Goal: Task Accomplishment & Management: Use online tool/utility

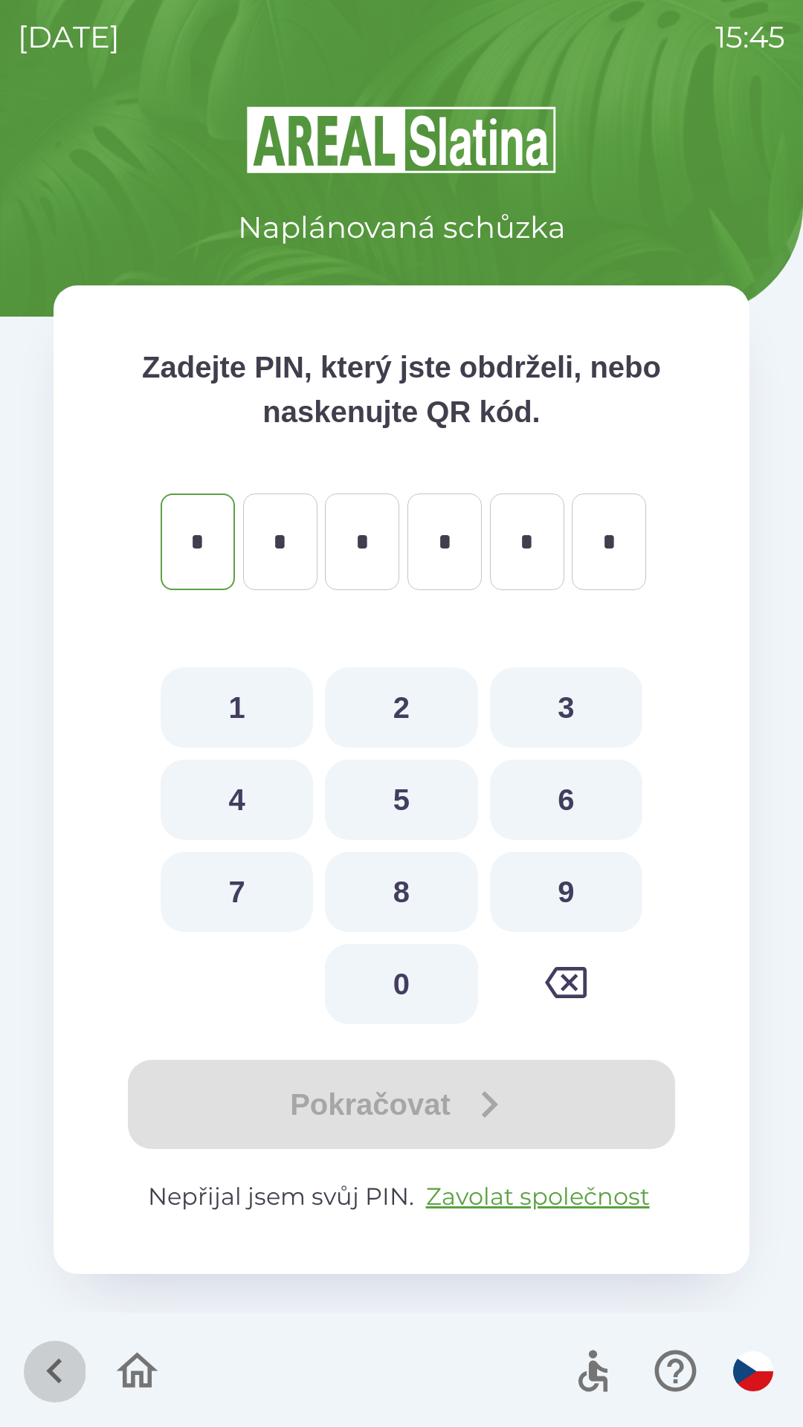
click at [55, 1363] on icon "button" at bounding box center [54, 1371] width 16 height 25
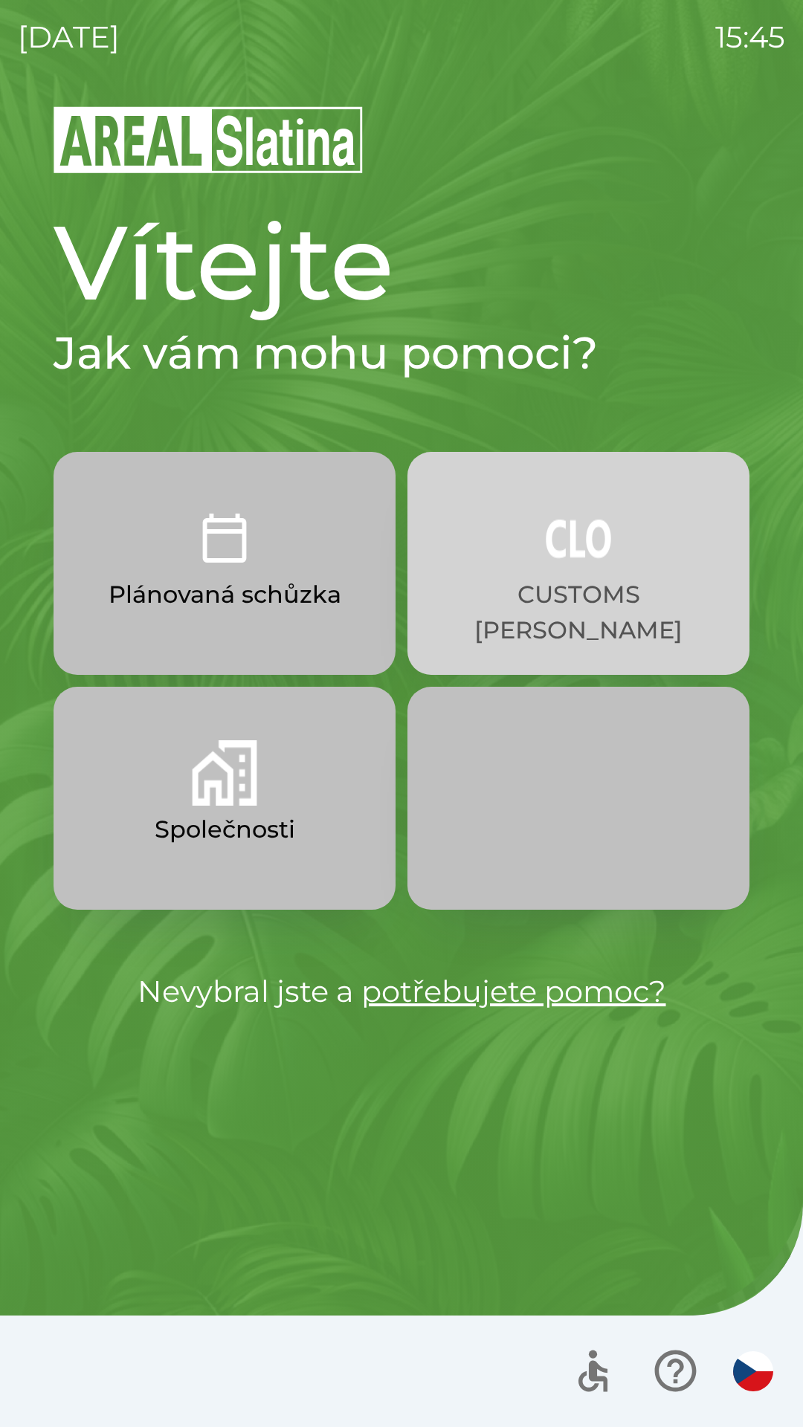
click at [576, 595] on p "CUSTOMS [PERSON_NAME]" at bounding box center [578, 612] width 271 height 71
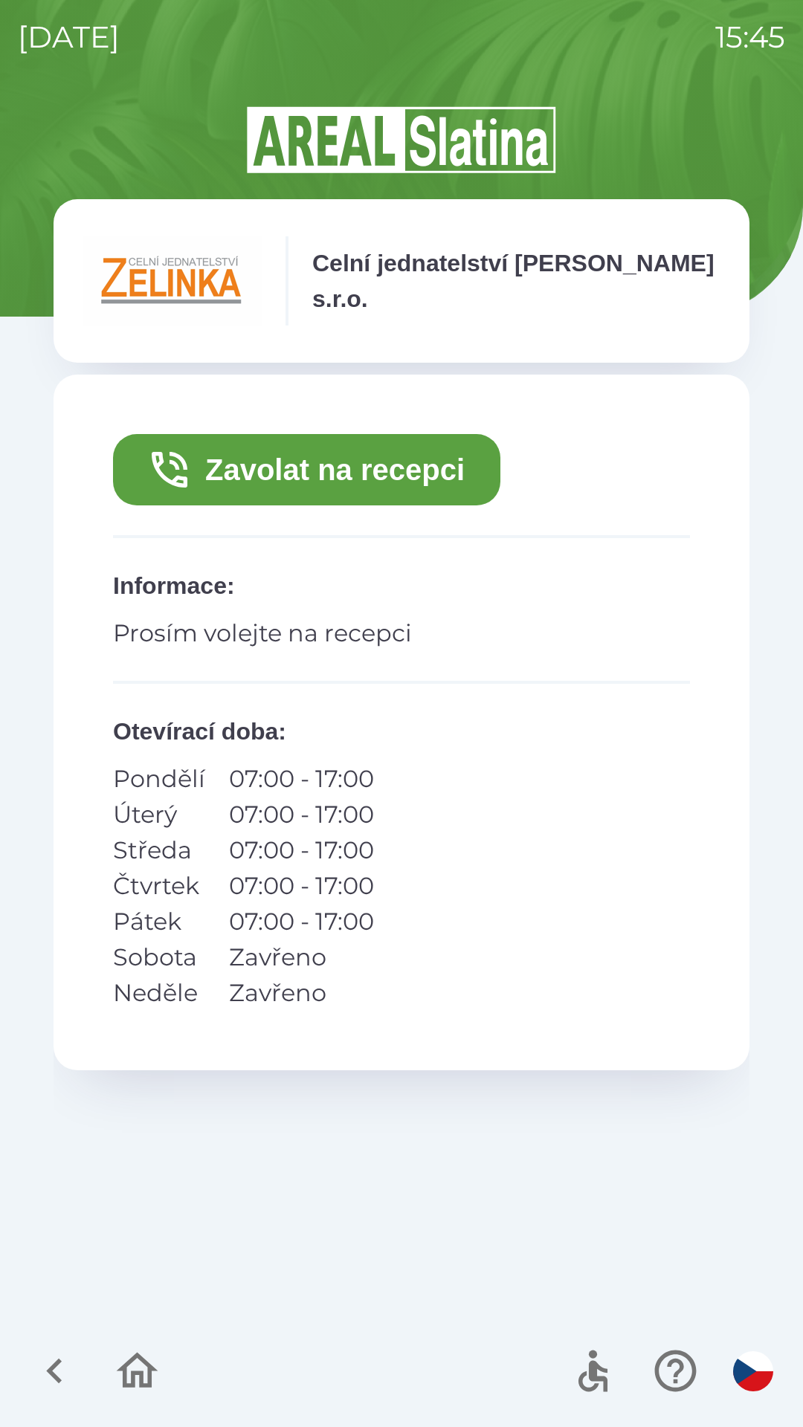
click at [347, 473] on button "Zavolat na recepci" at bounding box center [306, 469] width 387 height 71
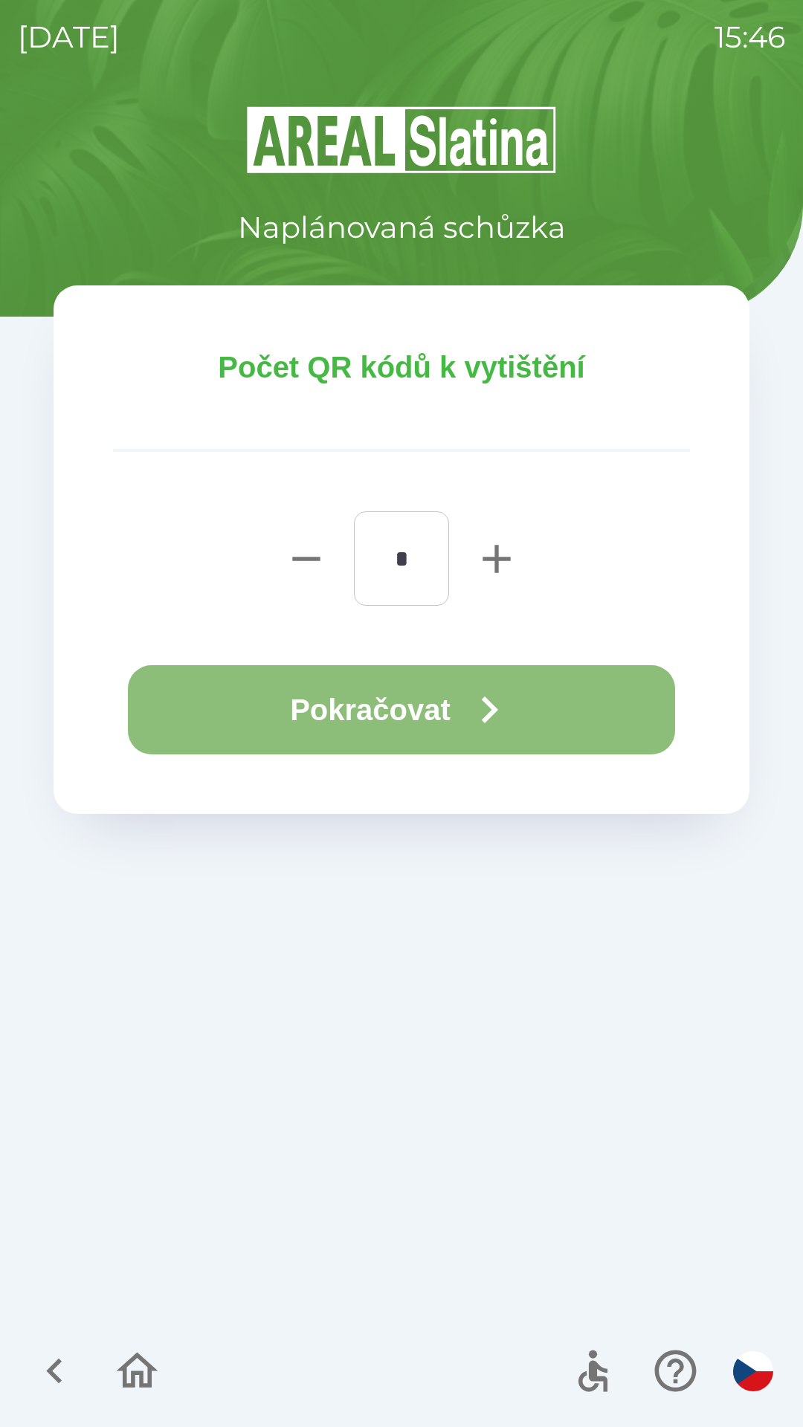
click at [379, 709] on button "Pokračovat" at bounding box center [401, 709] width 547 height 89
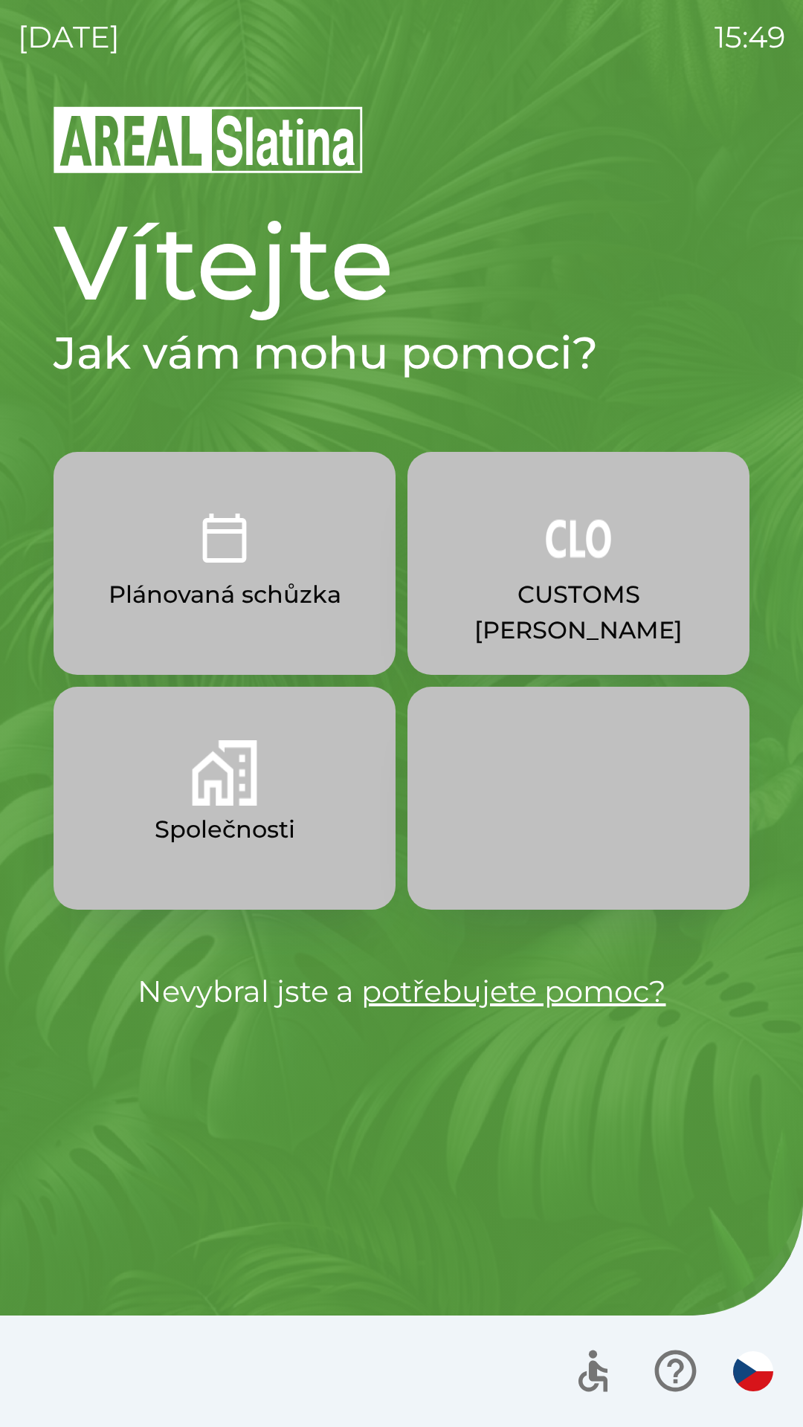
click at [578, 586] on p "CUSTOMS [PERSON_NAME]" at bounding box center [578, 612] width 271 height 71
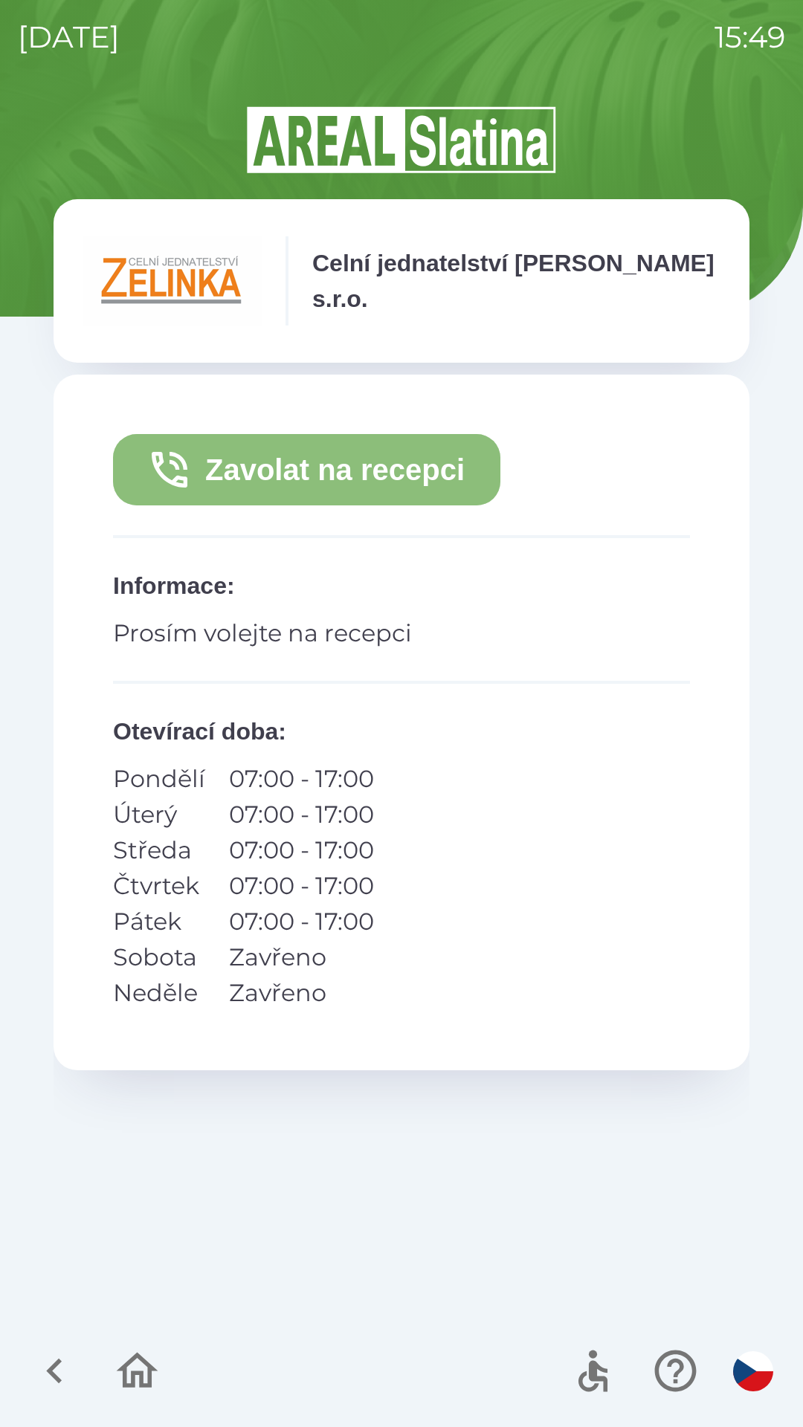
click at [404, 500] on button "Zavolat na recepci" at bounding box center [306, 469] width 387 height 71
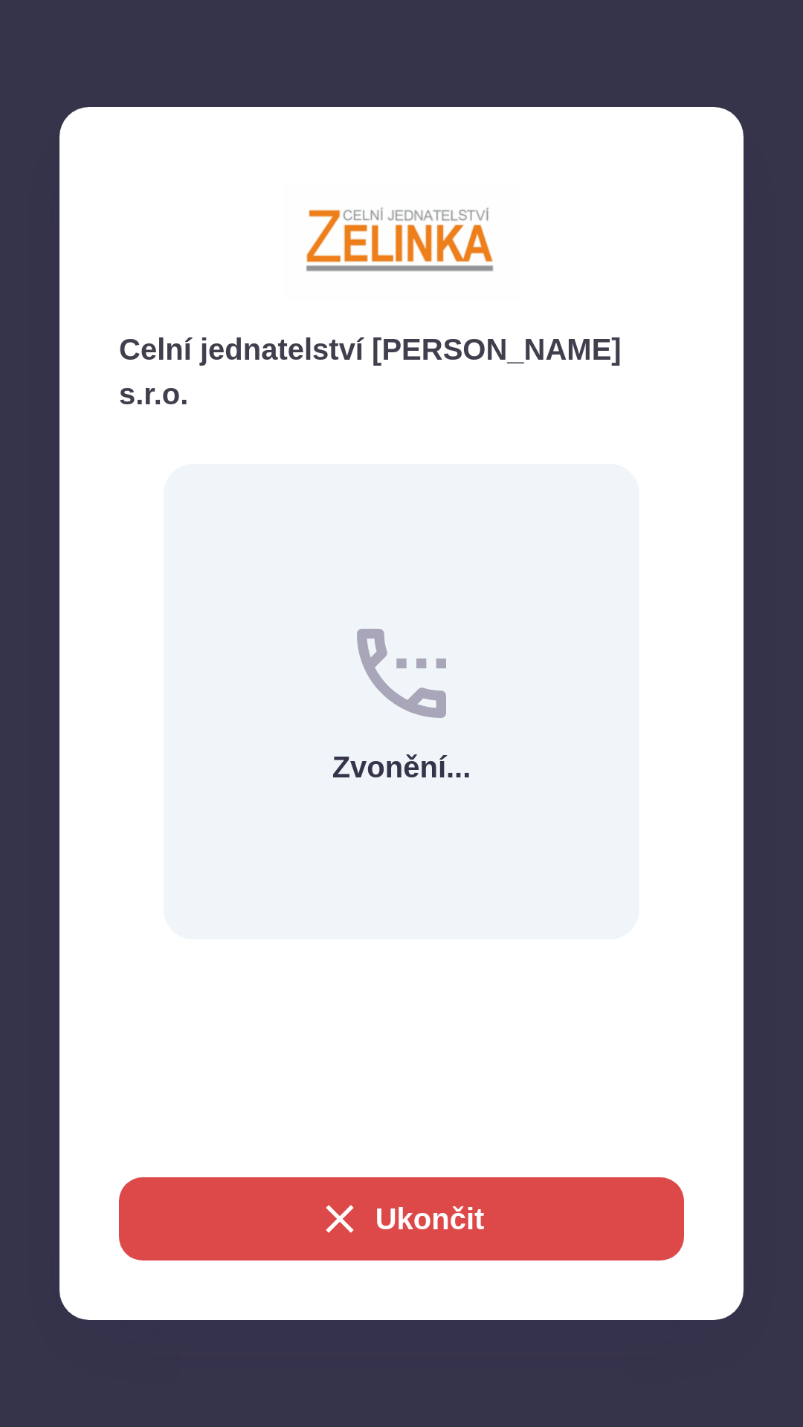
click at [316, 1218] on icon "button" at bounding box center [340, 1219] width 48 height 48
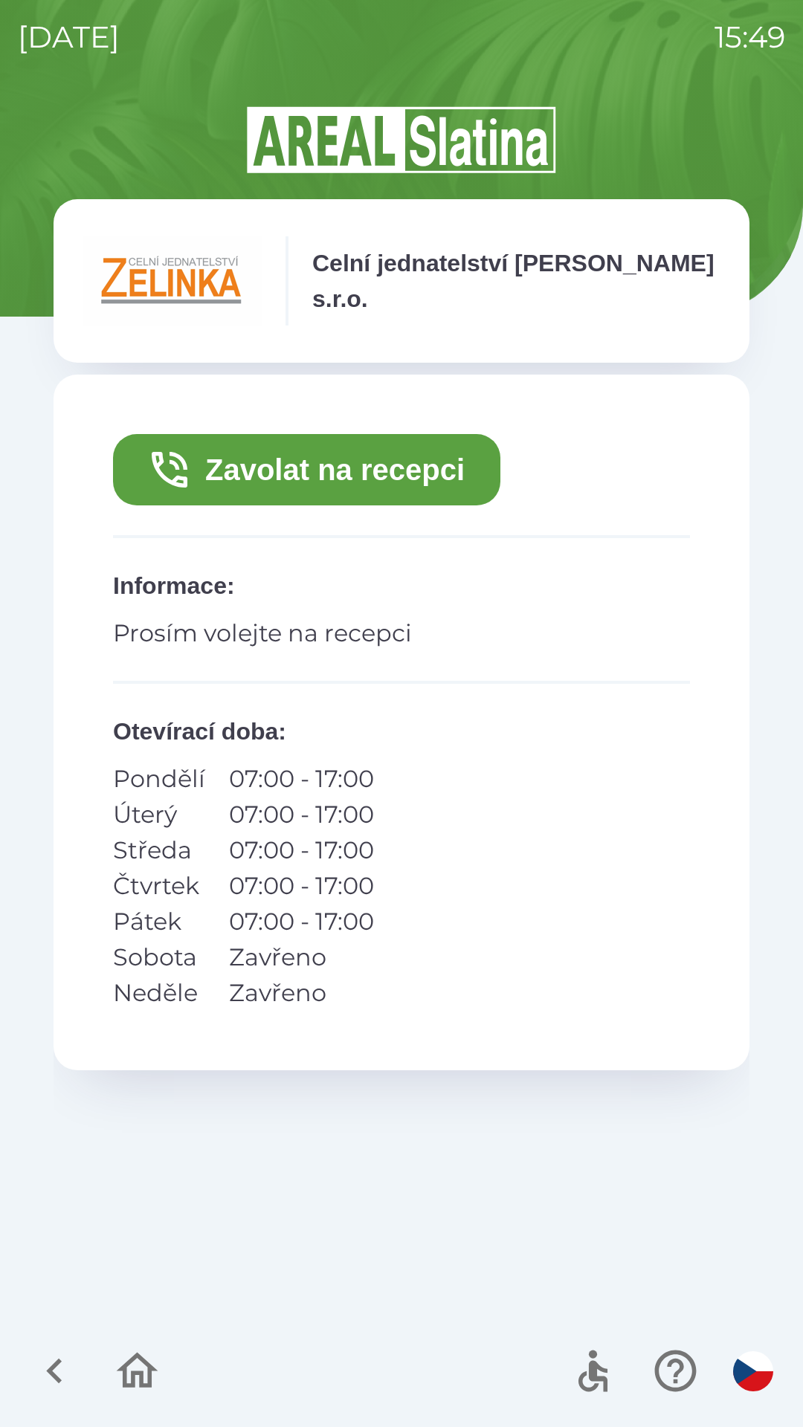
click at [427, 474] on button "Zavolat na recepci" at bounding box center [306, 469] width 387 height 71
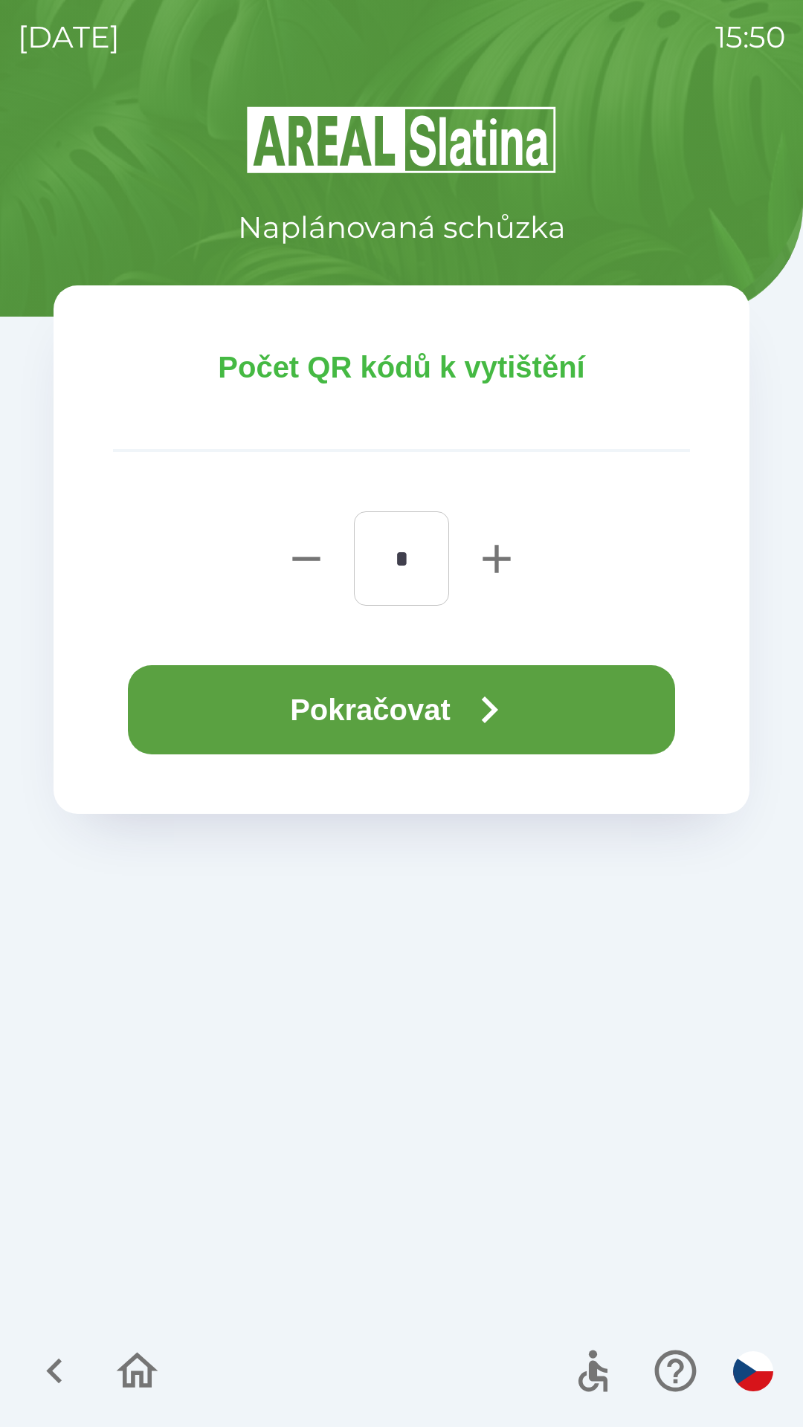
click at [439, 712] on button "Pokračovat" at bounding box center [401, 709] width 547 height 89
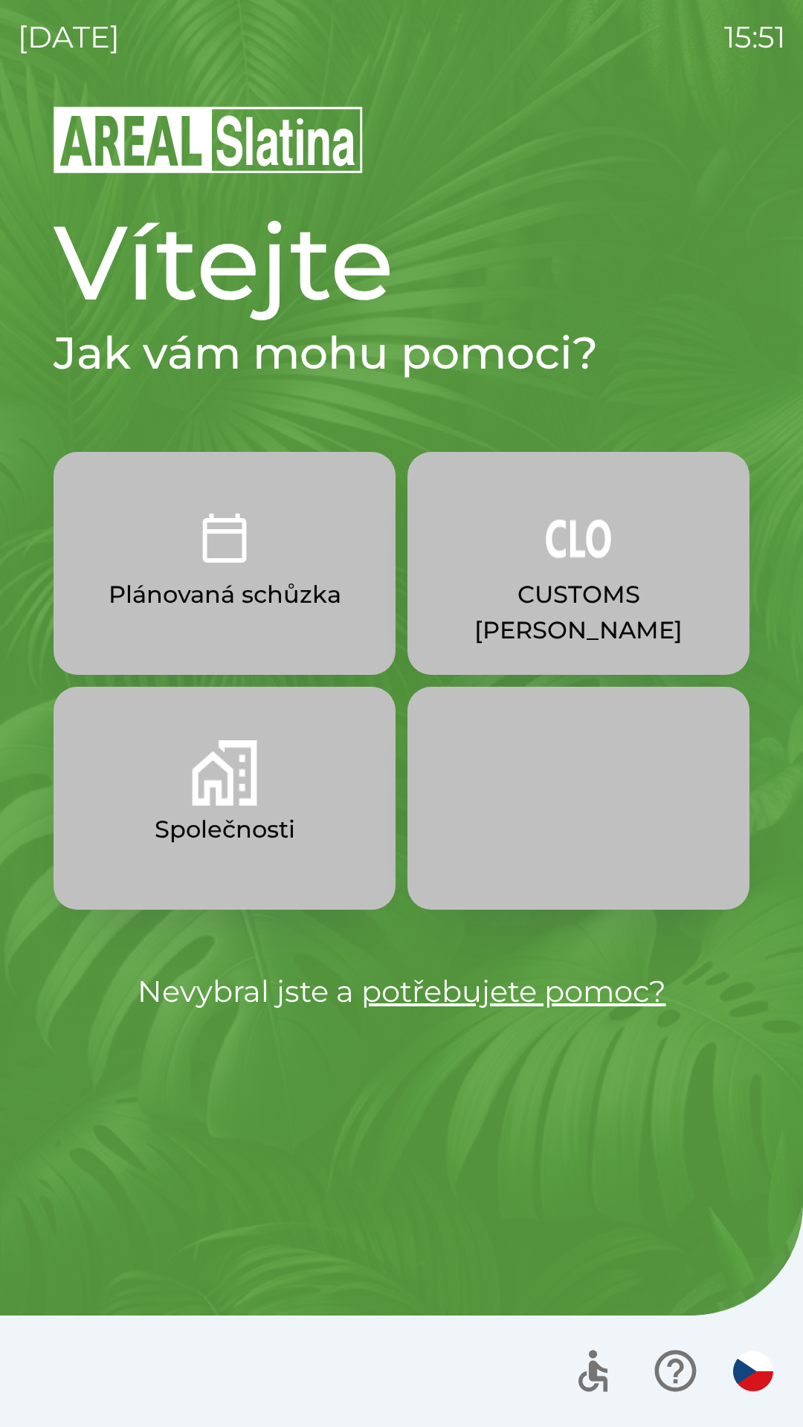
click at [588, 565] on img "button" at bounding box center [578, 537] width 65 height 65
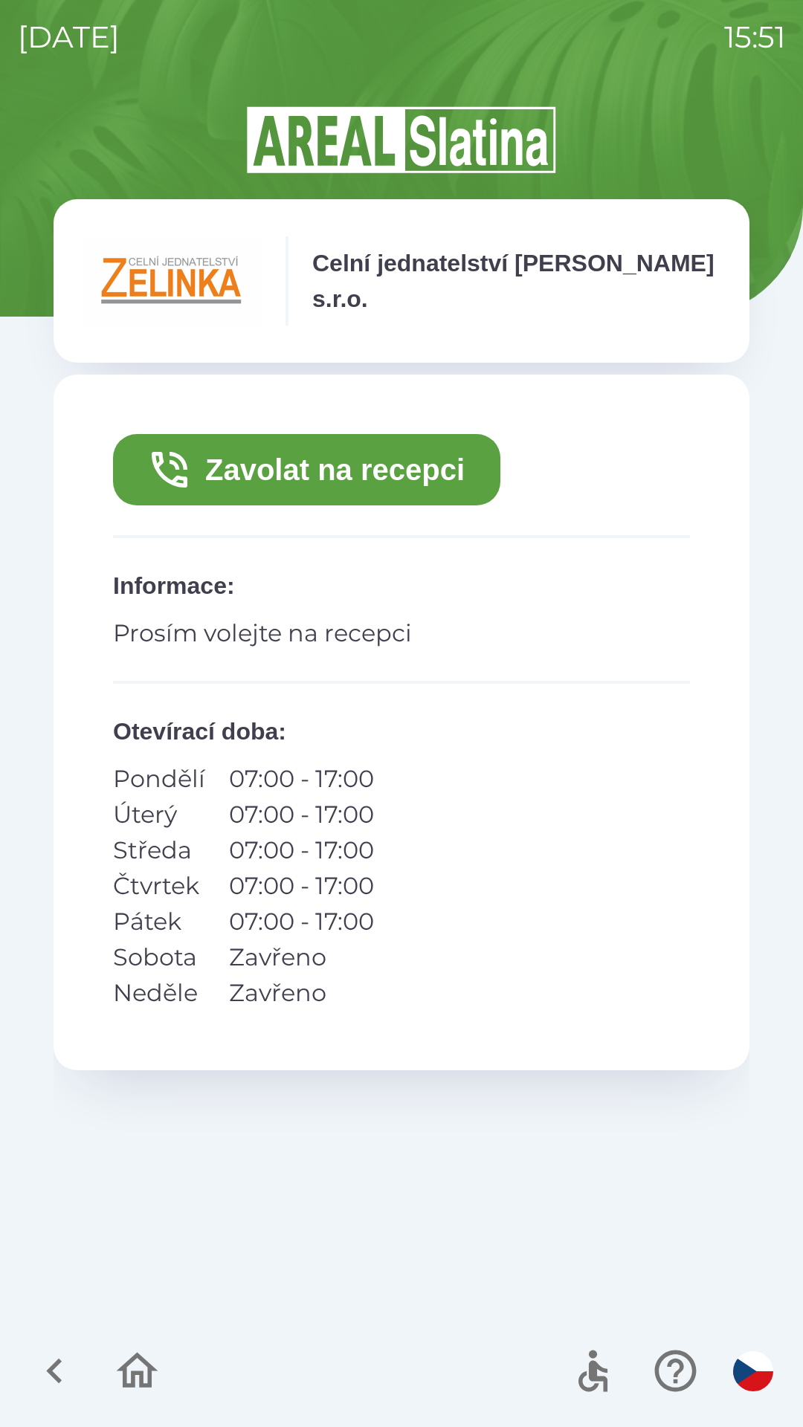
click at [422, 470] on button "Zavolat na recepci" at bounding box center [306, 469] width 387 height 71
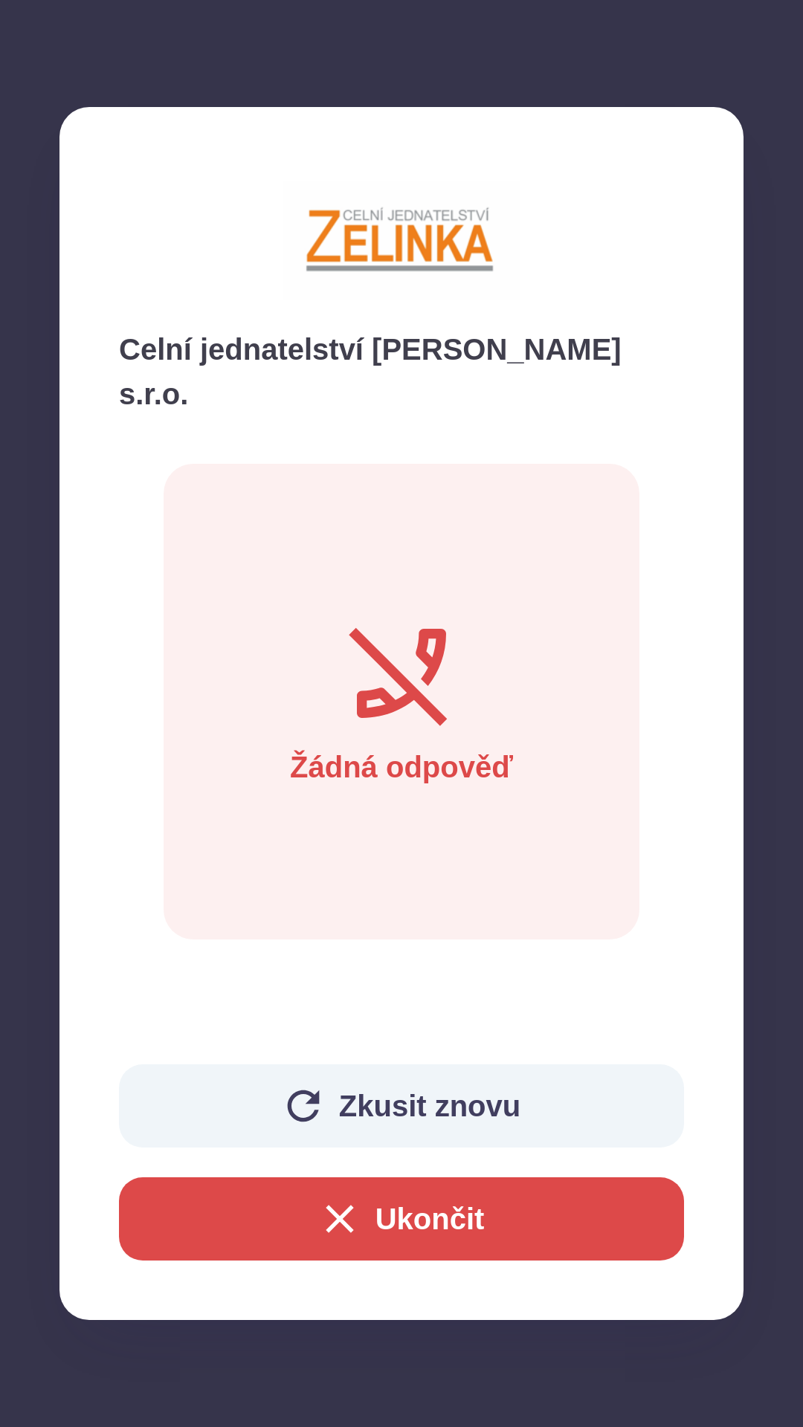
click at [468, 1246] on button "Ukončit" at bounding box center [401, 1218] width 565 height 83
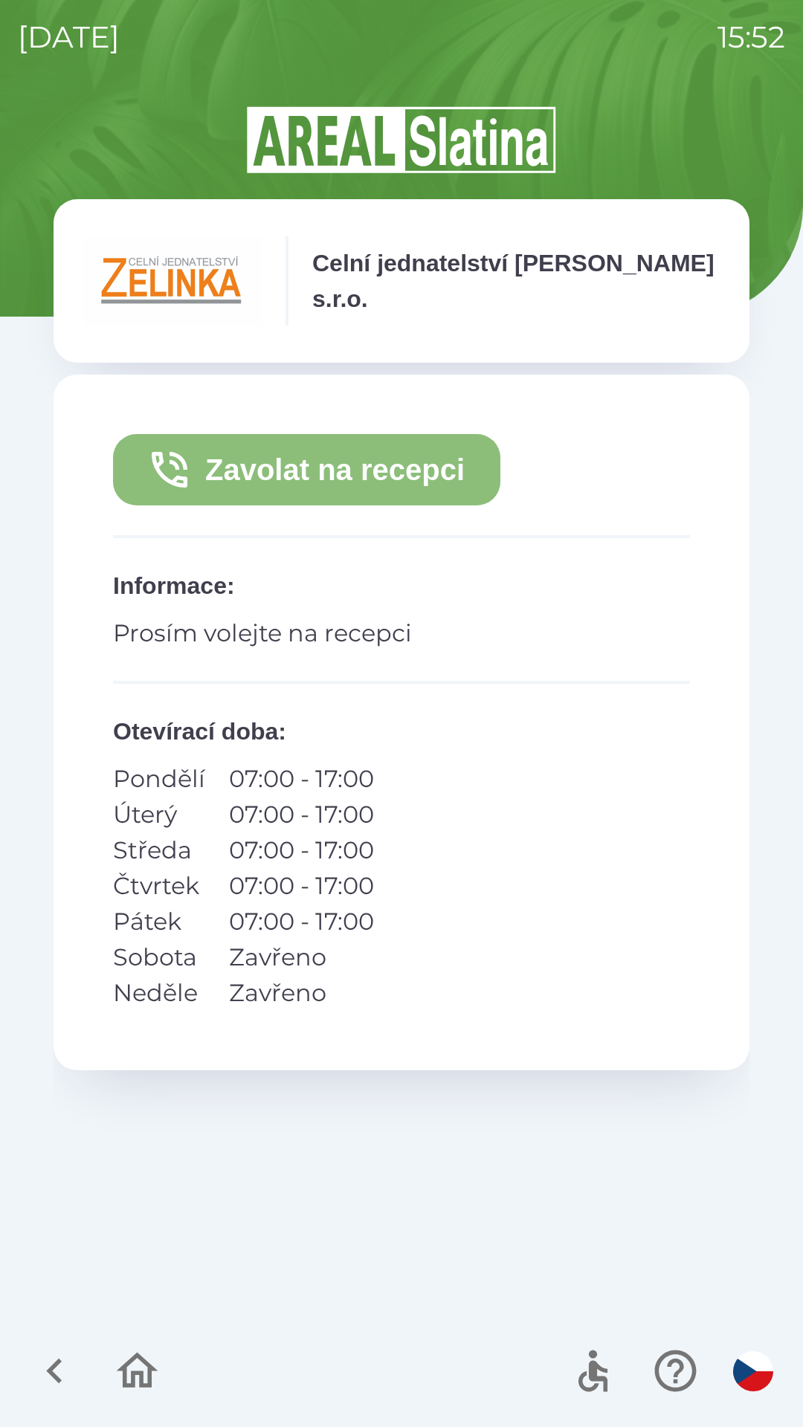
click at [418, 471] on button "Zavolat na recepci" at bounding box center [306, 469] width 387 height 71
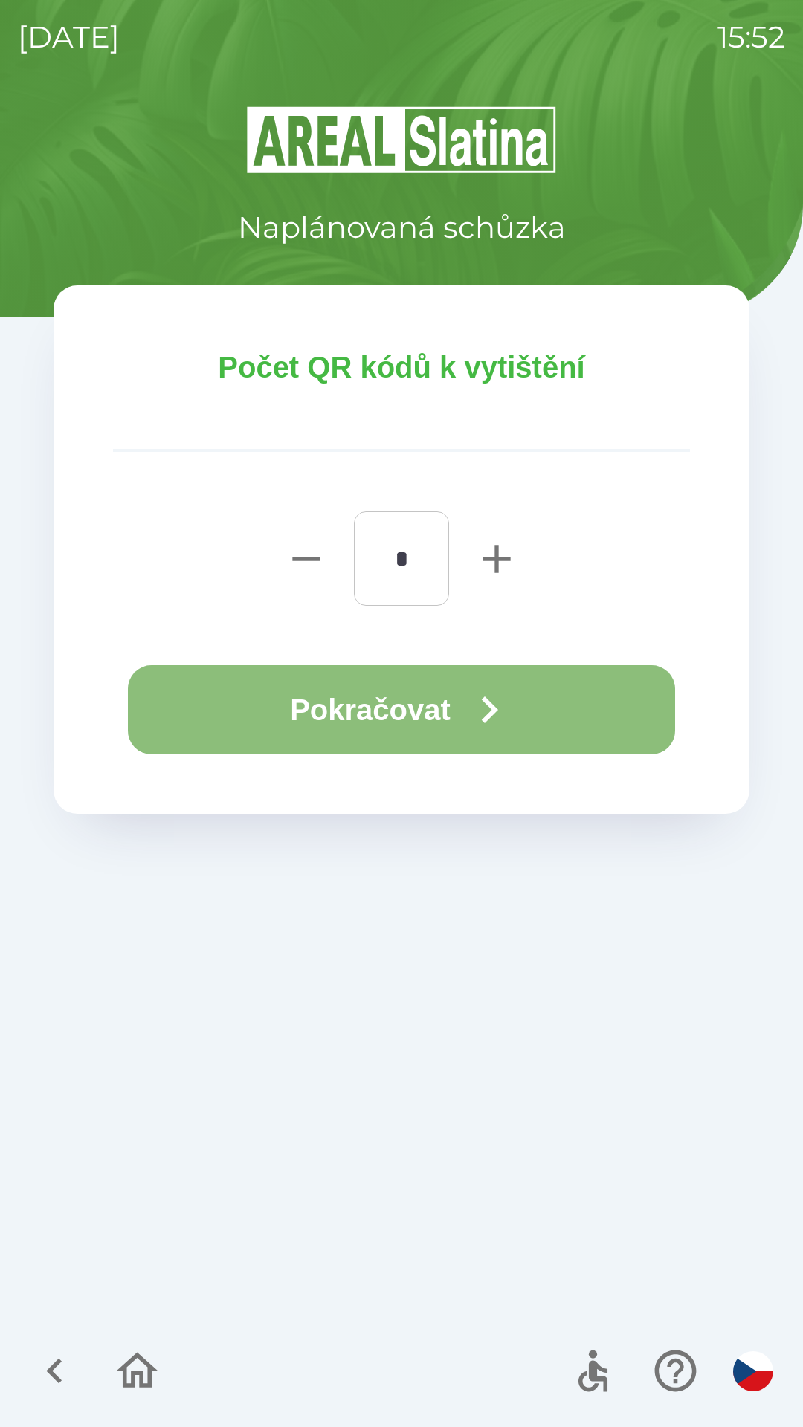
click at [424, 712] on button "Pokračovat" at bounding box center [401, 709] width 547 height 89
